Goal: Task Accomplishment & Management: Manage account settings

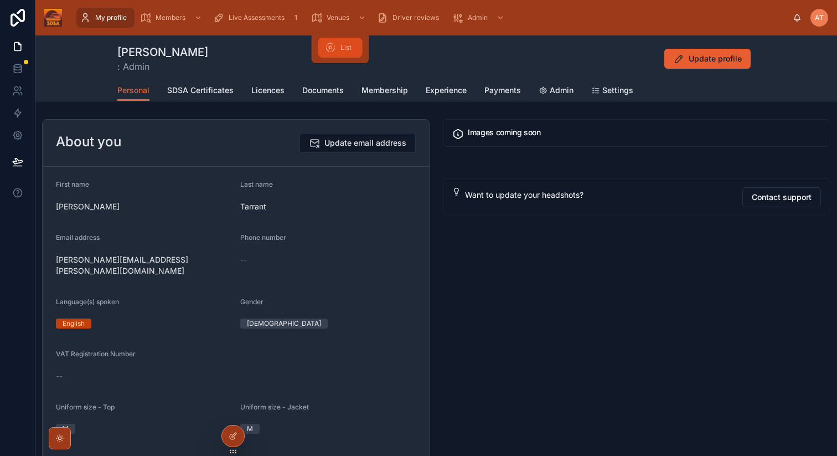
click at [338, 54] on div "List" at bounding box center [340, 48] width 31 height 18
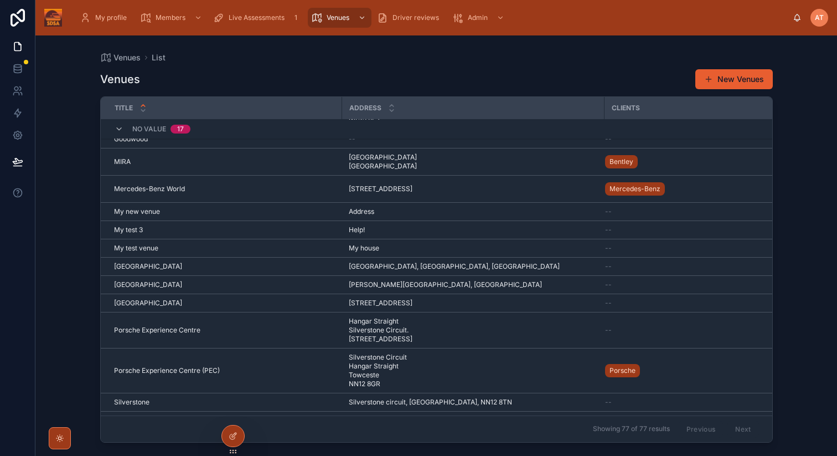
scroll to position [582, 0]
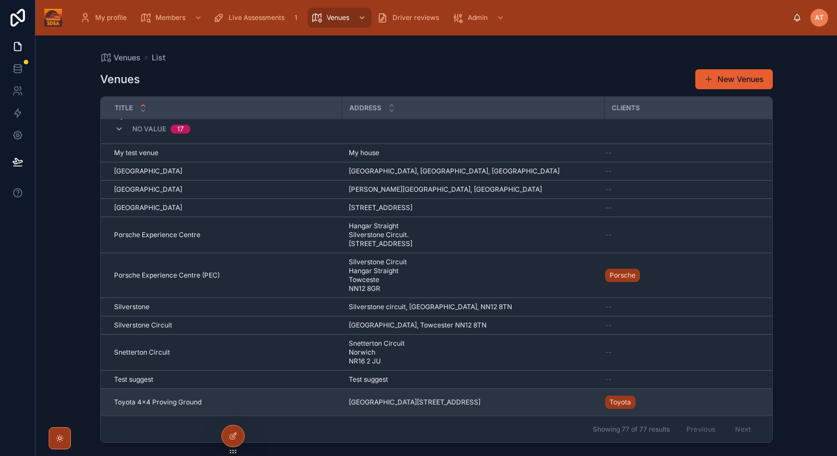
click at [164, 398] on span "Toyota 4x4 Proving Ground" at bounding box center [157, 402] width 87 height 9
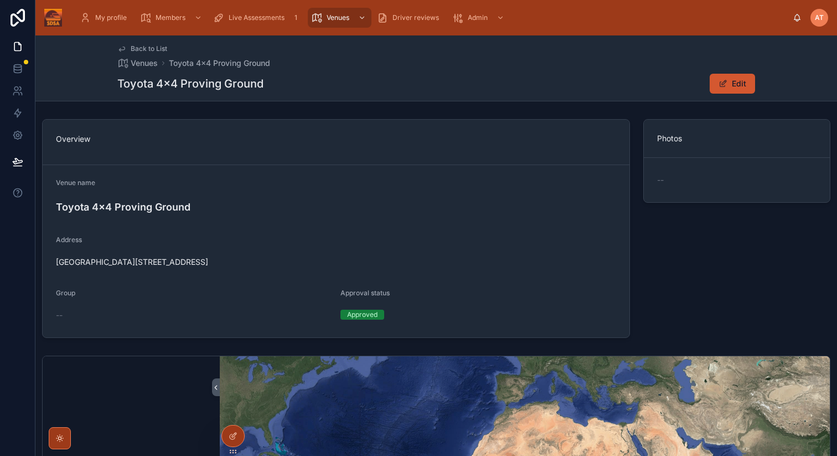
click at [739, 81] on button "Edit" at bounding box center [732, 84] width 45 height 20
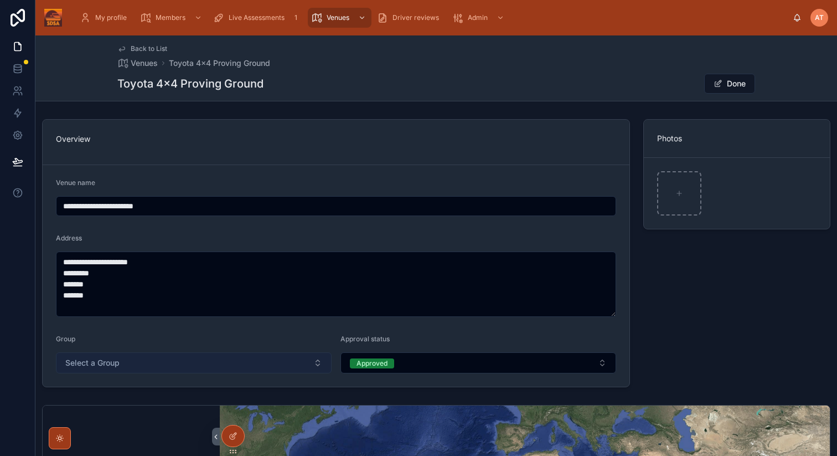
click at [290, 360] on button "Select a Group" at bounding box center [194, 362] width 276 height 21
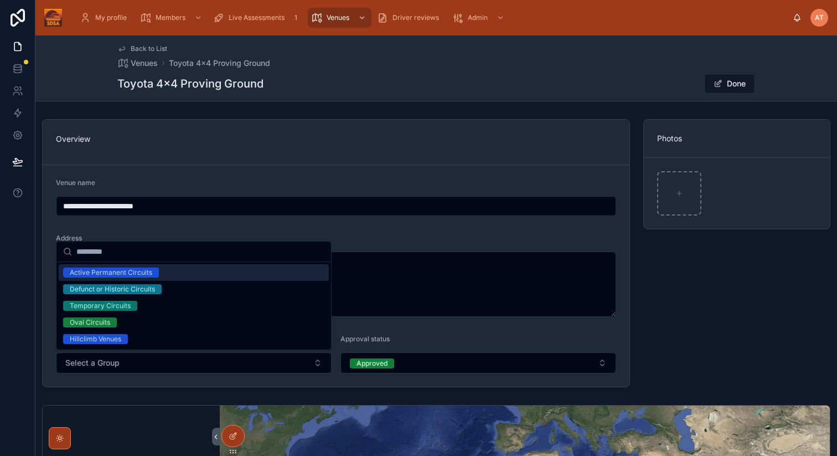
click at [96, 274] on div "Active Permanent Circuits" at bounding box center [111, 272] width 83 height 10
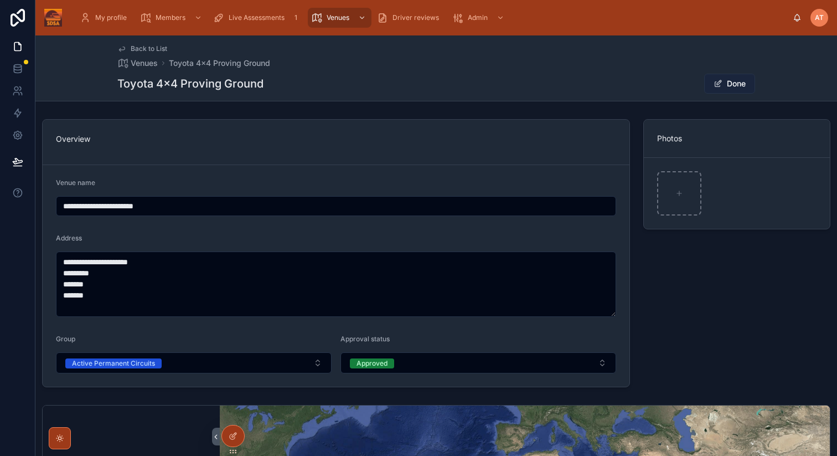
click at [730, 86] on button "Done" at bounding box center [729, 84] width 51 height 20
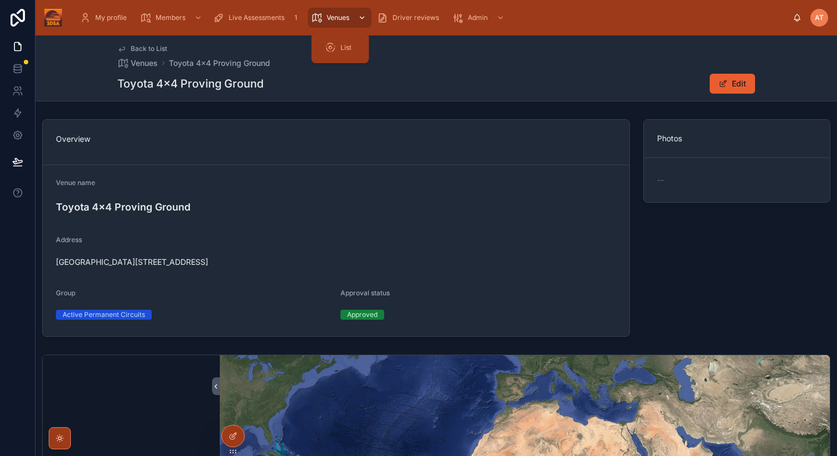
click at [329, 13] on span "Venues" at bounding box center [338, 17] width 23 height 9
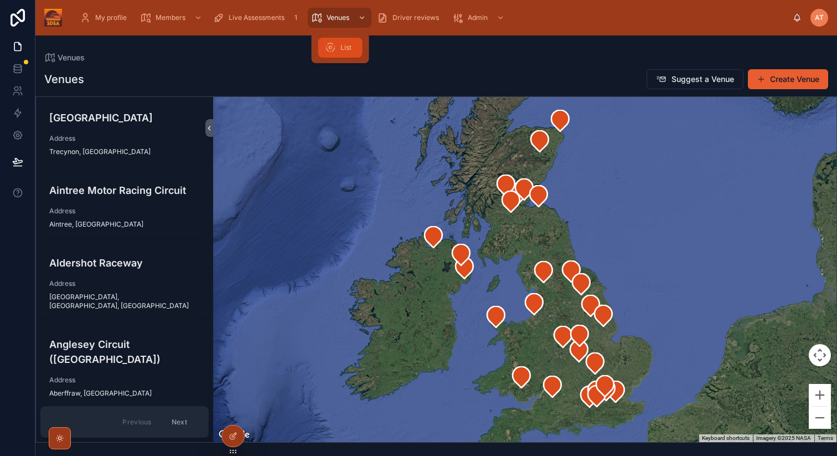
click at [334, 45] on icon at bounding box center [330, 47] width 11 height 11
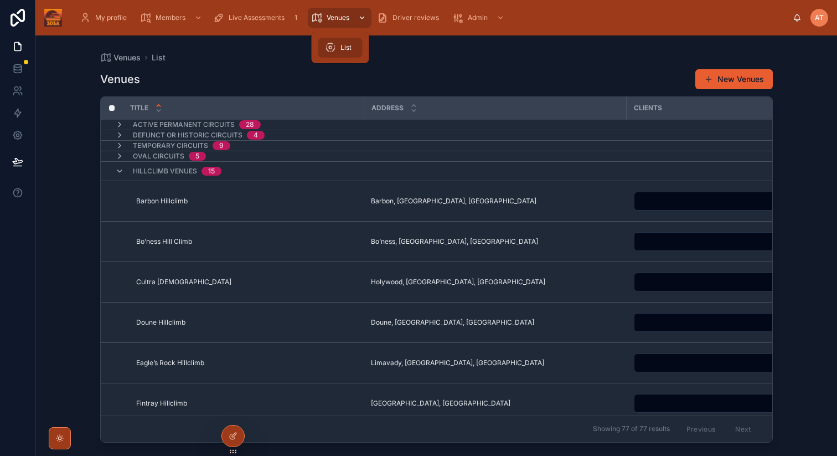
click at [338, 23] on div "Venues" at bounding box center [339, 18] width 57 height 18
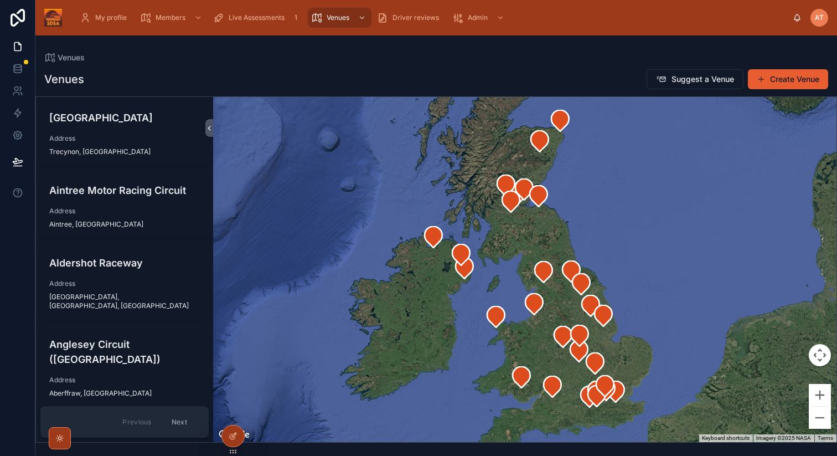
click at [182, 424] on button "Next" at bounding box center [179, 421] width 31 height 17
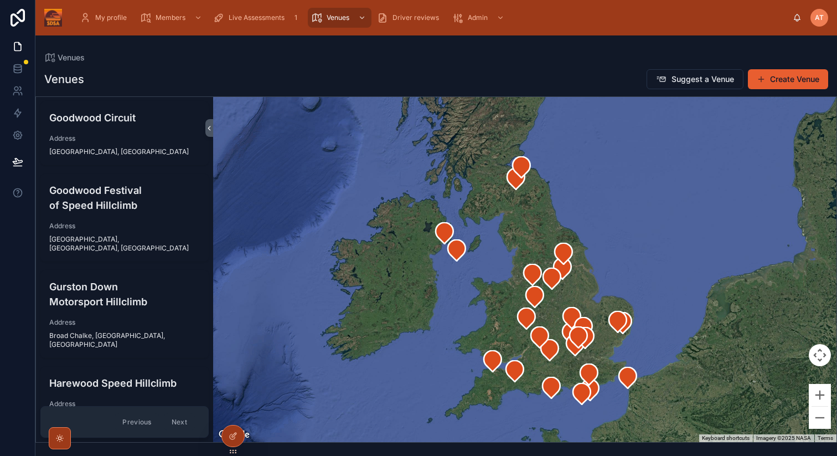
click at [182, 424] on button "Next" at bounding box center [179, 421] width 31 height 17
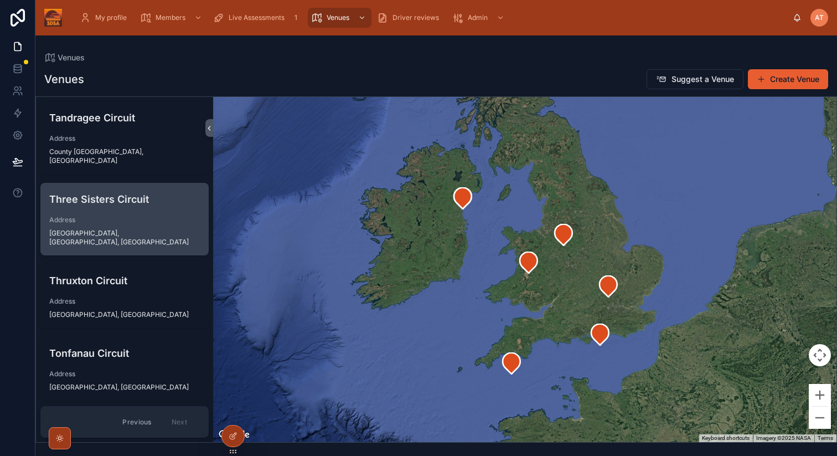
click at [92, 200] on div "Three Sisters Circuit Address Bryn, Greater Manchester, England" at bounding box center [124, 219] width 168 height 73
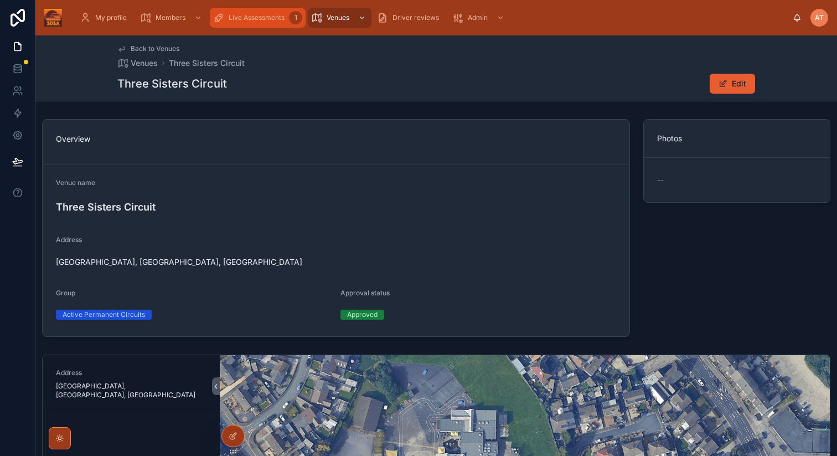
click at [274, 13] on span "Live Assessments" at bounding box center [257, 17] width 56 height 9
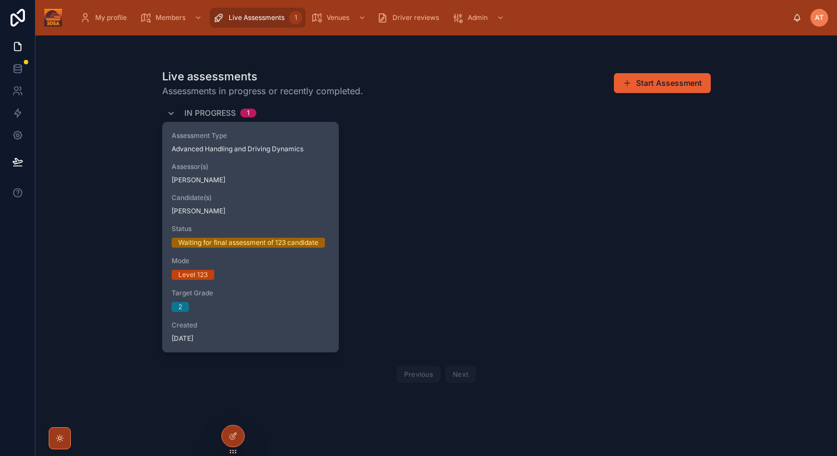
click at [279, 173] on div "Assessor(s) Adam Tarrant" at bounding box center [251, 173] width 158 height 22
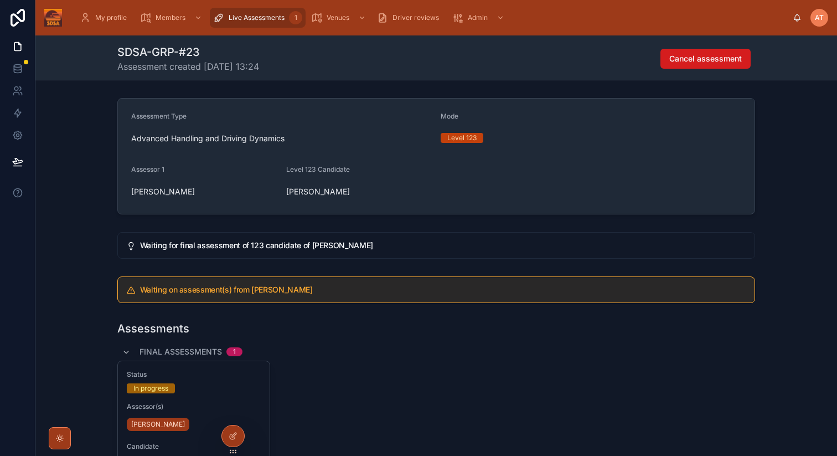
click at [698, 59] on span "Cancel assessment" at bounding box center [705, 58] width 73 height 11
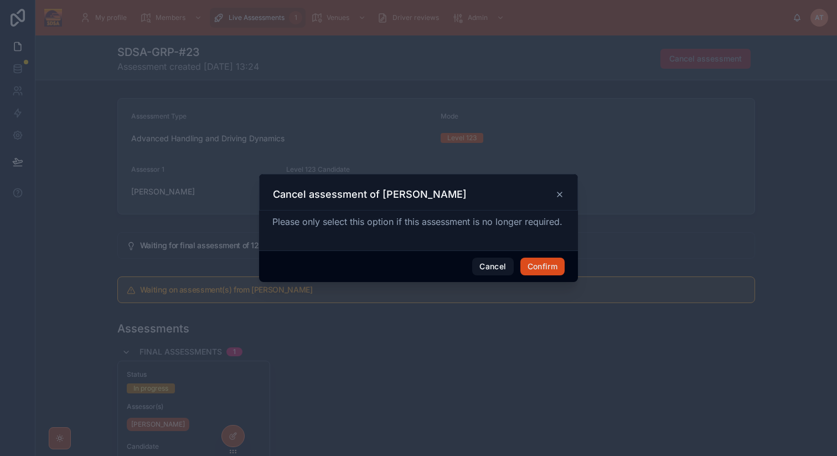
click at [540, 261] on button "Confirm" at bounding box center [542, 266] width 44 height 18
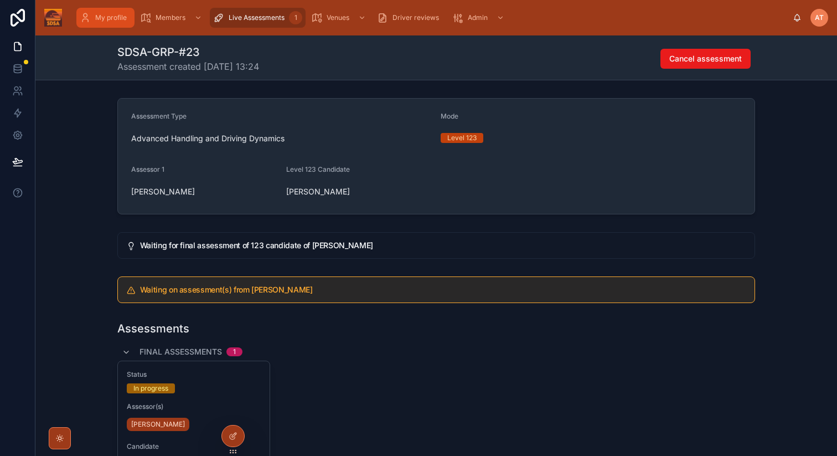
click at [99, 20] on span "My profile" at bounding box center [111, 17] width 32 height 9
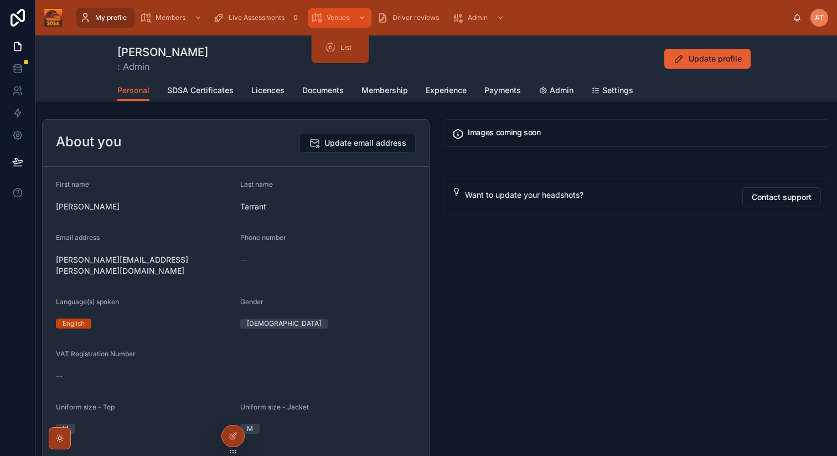
click at [329, 19] on span "Venues" at bounding box center [338, 17] width 23 height 9
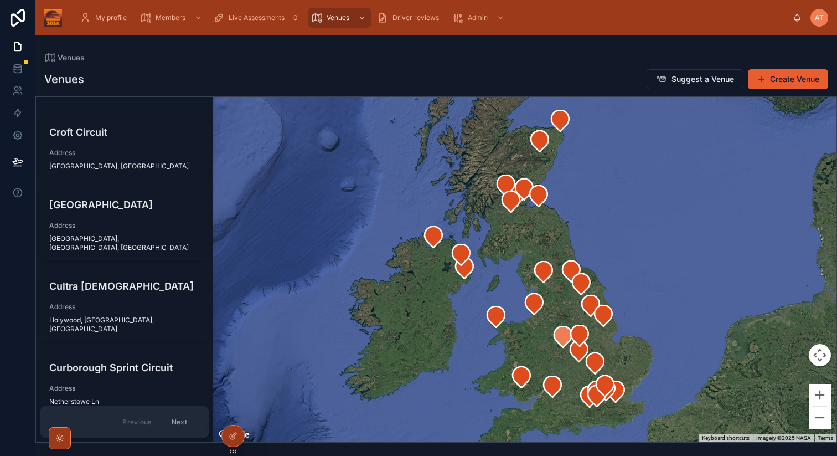
scroll to position [1826, 0]
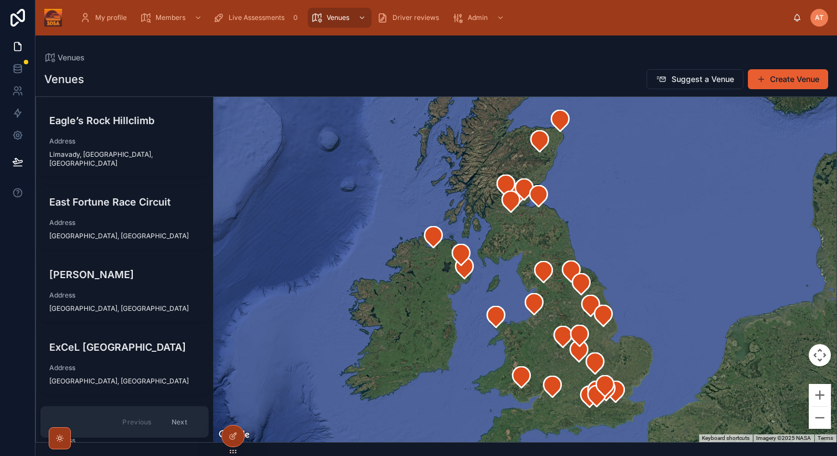
click at [184, 420] on button "Next" at bounding box center [179, 421] width 31 height 17
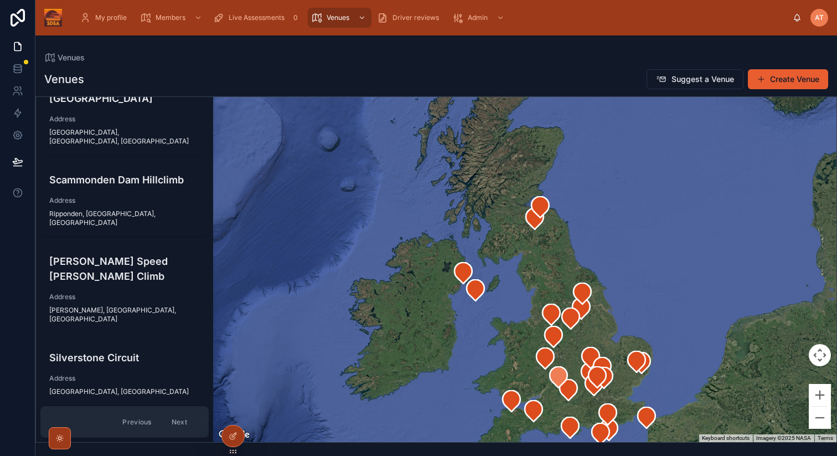
scroll to position [1767, 0]
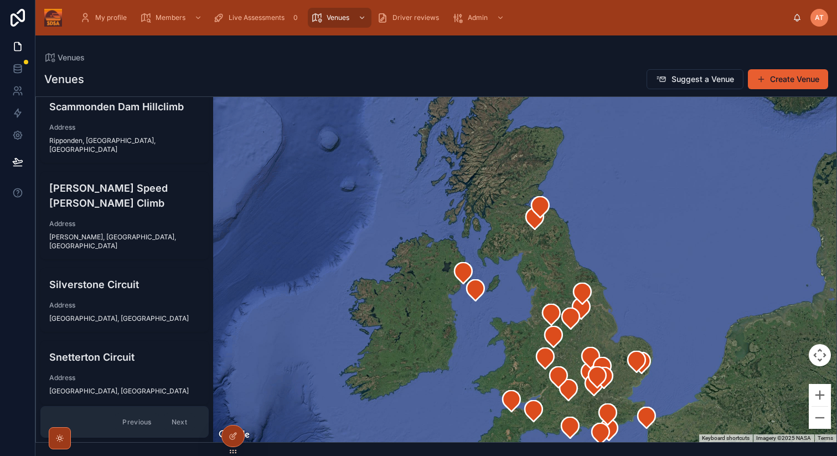
click at [184, 422] on button "Next" at bounding box center [179, 421] width 31 height 17
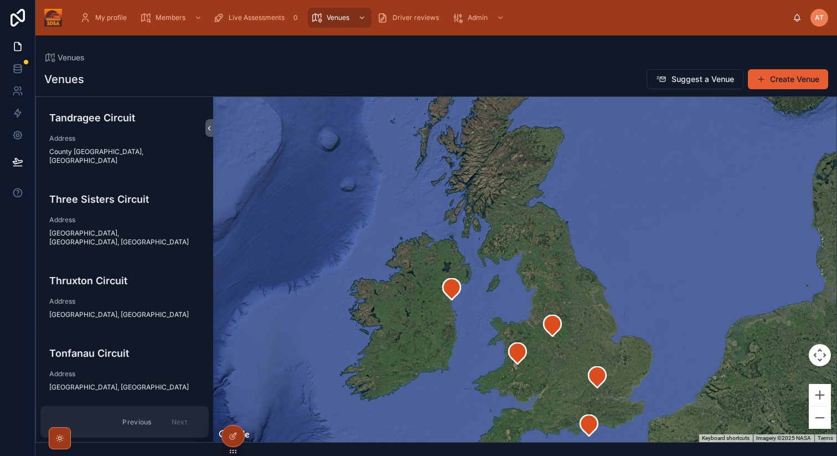
click at [135, 425] on button "Previous" at bounding box center [137, 421] width 44 height 17
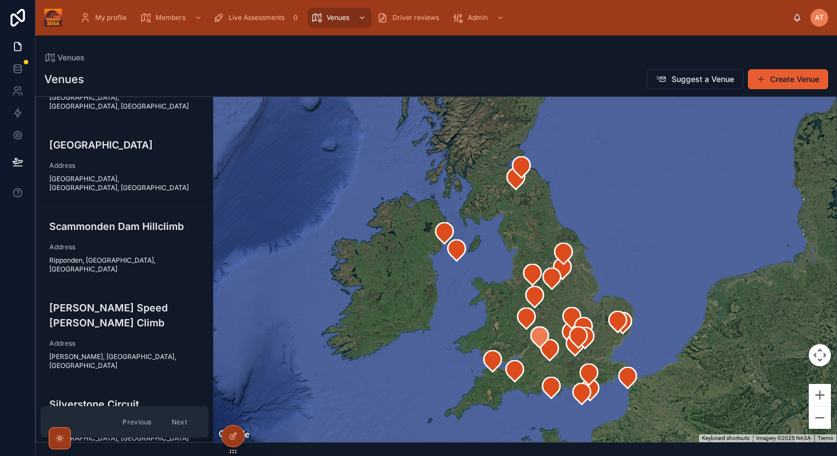
scroll to position [1767, 0]
